Goal: Obtain resource: Download file/media

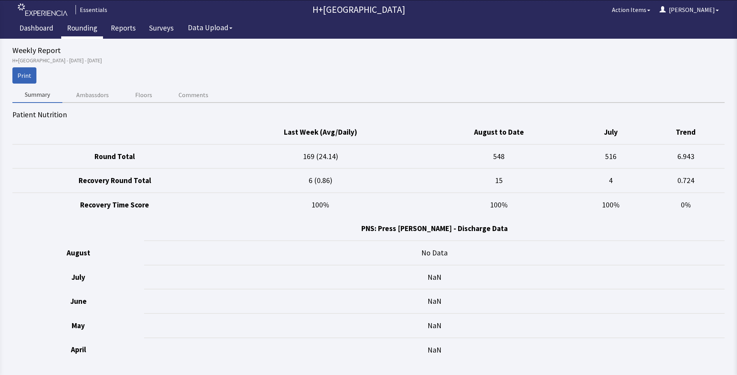
click at [78, 31] on link "Rounding" at bounding box center [82, 28] width 42 height 19
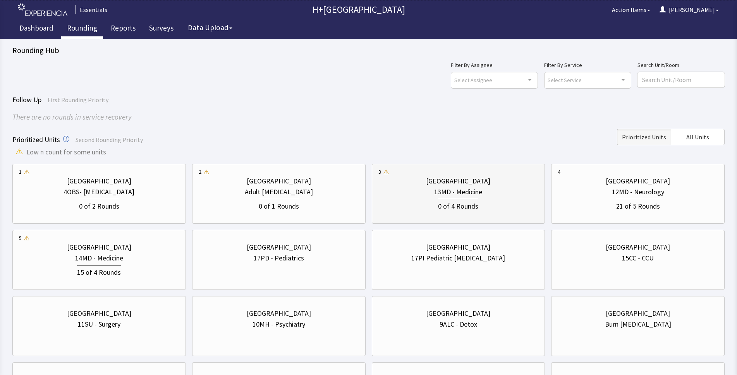
click at [462, 185] on div "[GEOGRAPHIC_DATA]" at bounding box center [458, 181] width 64 height 11
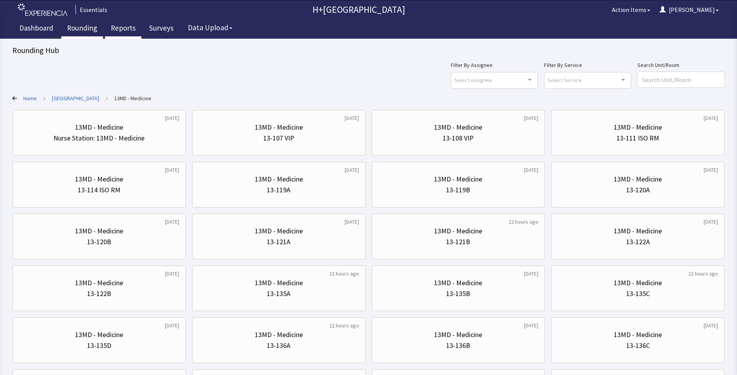
click at [124, 30] on link "Reports" at bounding box center [123, 28] width 36 height 19
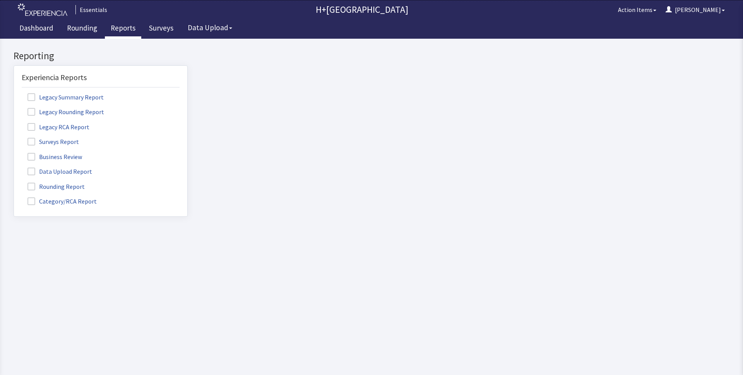
click at [32, 188] on span at bounding box center [31, 187] width 8 height 8
click at [14, 182] on input "Rounding Report" at bounding box center [14, 182] width 0 height 0
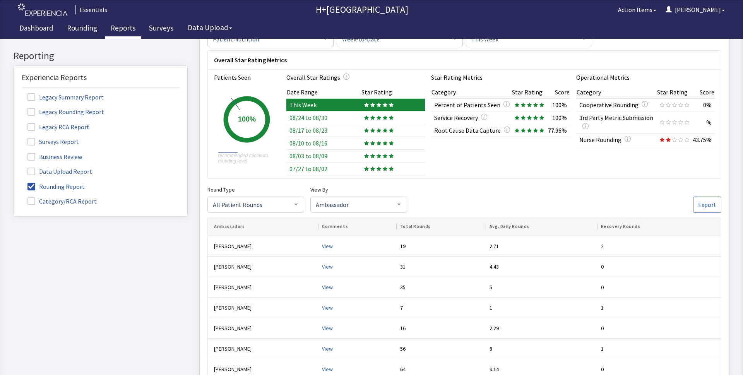
scroll to position [50, 0]
click at [705, 204] on span "Export" at bounding box center [708, 204] width 18 height 9
click at [383, 118] on icon at bounding box center [385, 117] width 5 height 5
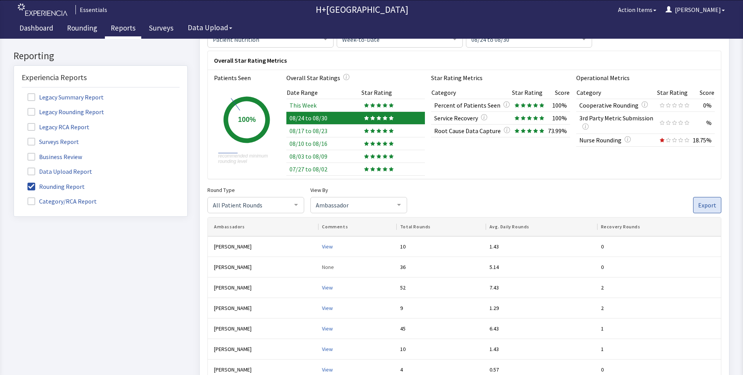
click at [704, 204] on span "Export" at bounding box center [708, 204] width 18 height 9
